Goal: Find specific page/section: Find specific page/section

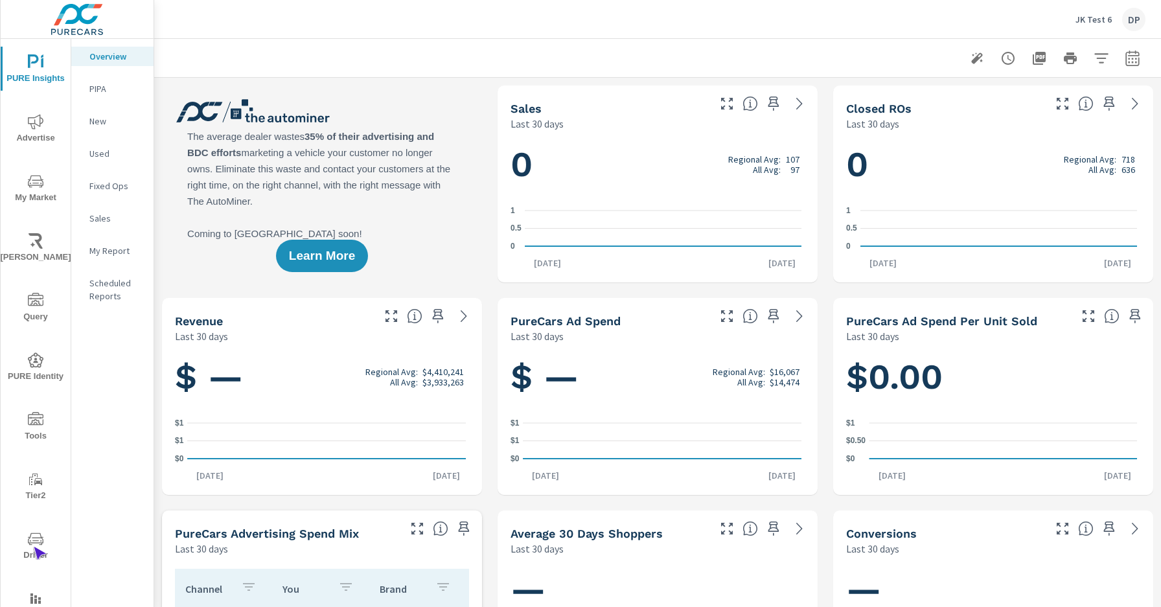
click at [33, 547] on span "Driver" at bounding box center [36, 547] width 62 height 32
